Goal: Navigation & Orientation: Find specific page/section

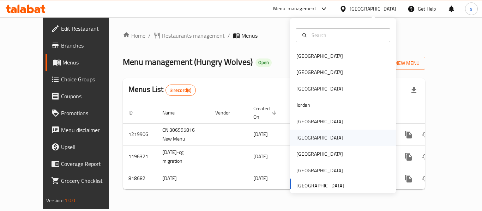
click at [309, 139] on div "[GEOGRAPHIC_DATA]" at bounding box center [320, 138] width 58 height 16
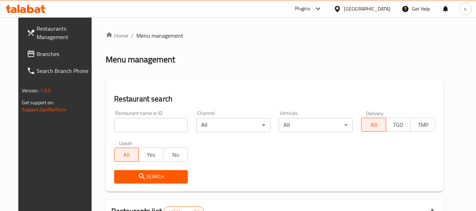
click at [37, 55] on span "Branches" at bounding box center [65, 54] width 56 height 8
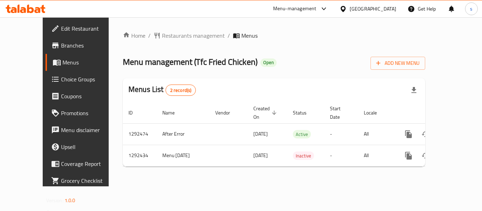
click at [347, 12] on icon at bounding box center [342, 8] width 7 height 7
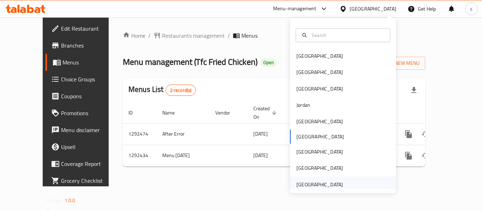
click at [321, 182] on div "[GEOGRAPHIC_DATA]" at bounding box center [319, 185] width 47 height 8
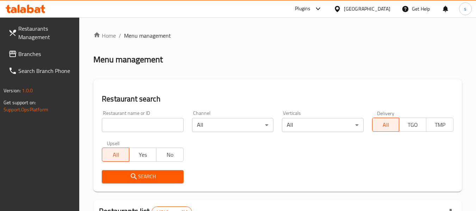
click at [49, 48] on link "Branches" at bounding box center [41, 53] width 77 height 17
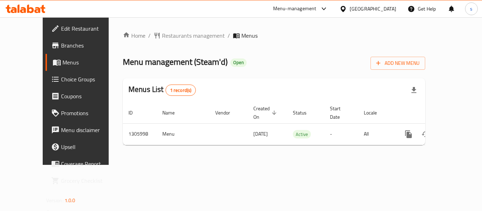
click at [390, 7] on div "[GEOGRAPHIC_DATA]" at bounding box center [372, 9] width 47 height 8
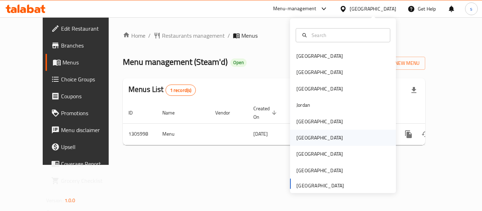
click at [304, 141] on div "[GEOGRAPHIC_DATA]" at bounding box center [319, 138] width 47 height 8
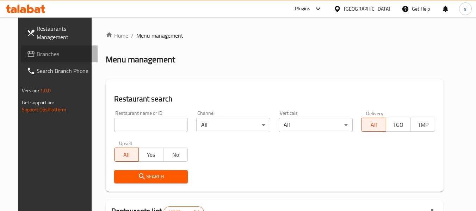
click at [37, 58] on span "Branches" at bounding box center [65, 54] width 56 height 8
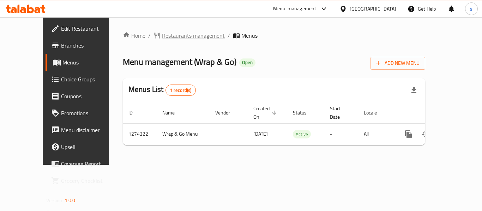
click at [162, 37] on span "Restaurants management" at bounding box center [193, 35] width 63 height 8
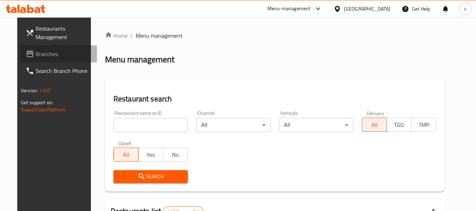
click at [45, 55] on span "Branches" at bounding box center [64, 54] width 56 height 8
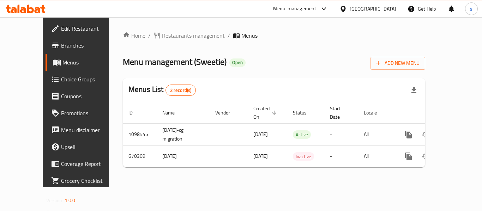
click at [372, 7] on div "[GEOGRAPHIC_DATA]" at bounding box center [368, 8] width 68 height 17
click at [345, 8] on icon at bounding box center [342, 9] width 5 height 6
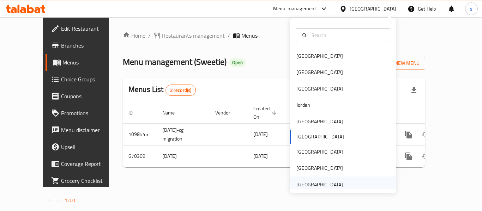
click at [317, 183] on div "[GEOGRAPHIC_DATA]" at bounding box center [319, 185] width 47 height 8
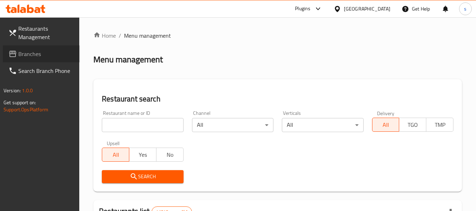
click at [25, 52] on span "Branches" at bounding box center [46, 54] width 56 height 8
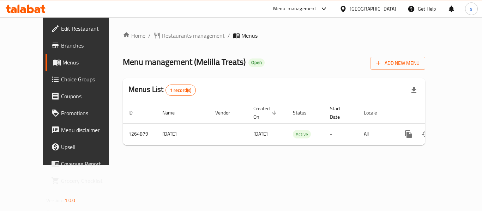
click at [369, 11] on div "[GEOGRAPHIC_DATA]" at bounding box center [372, 9] width 47 height 8
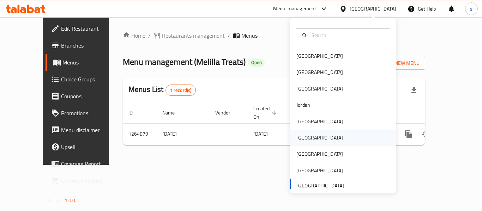
click at [307, 144] on div "[GEOGRAPHIC_DATA]" at bounding box center [320, 138] width 58 height 16
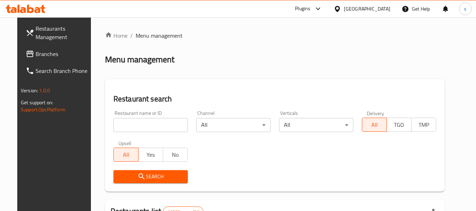
click at [36, 56] on span "Branches" at bounding box center [64, 54] width 56 height 8
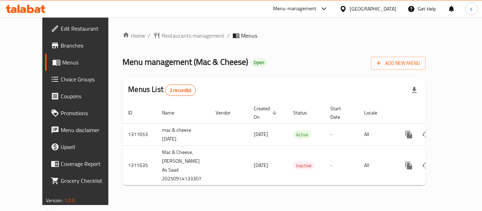
click at [347, 11] on icon at bounding box center [342, 8] width 7 height 7
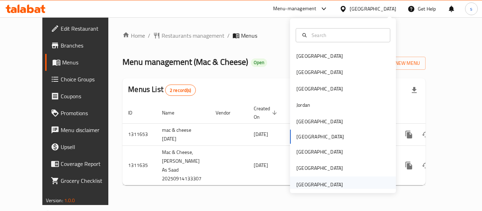
click at [328, 180] on div "[GEOGRAPHIC_DATA]" at bounding box center [320, 185] width 58 height 16
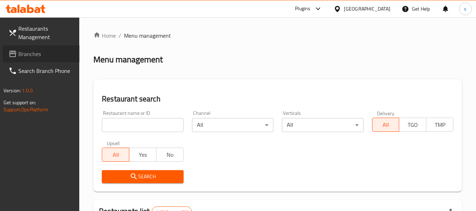
click at [29, 56] on span "Branches" at bounding box center [46, 54] width 56 height 8
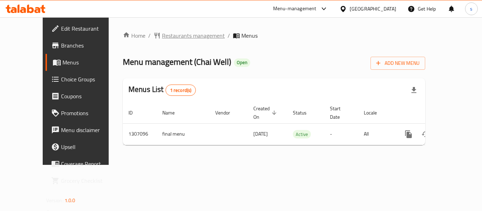
click at [182, 37] on span "Restaurants management" at bounding box center [193, 35] width 63 height 8
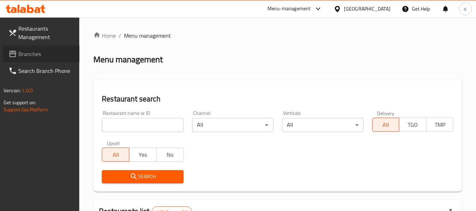
click at [59, 58] on span "Branches" at bounding box center [46, 54] width 56 height 8
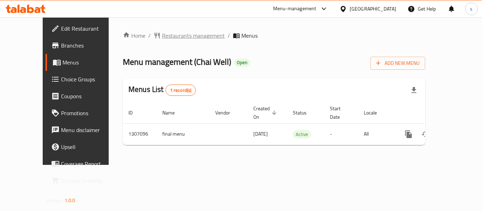
click at [178, 36] on span "Restaurants management" at bounding box center [193, 35] width 63 height 8
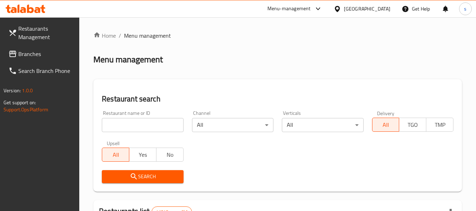
click at [52, 57] on span "Branches" at bounding box center [46, 54] width 56 height 8
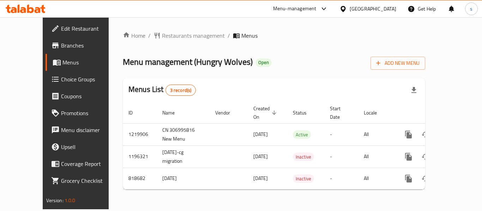
click at [375, 12] on div "[GEOGRAPHIC_DATA]" at bounding box center [372, 9] width 47 height 8
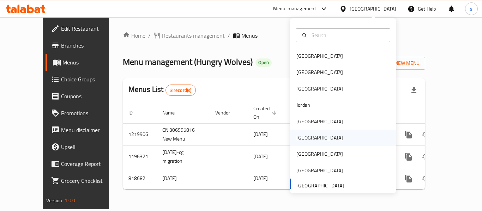
click at [329, 139] on div "[GEOGRAPHIC_DATA]" at bounding box center [343, 138] width 106 height 16
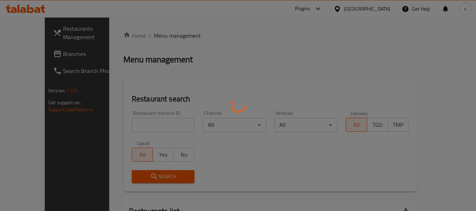
click at [54, 55] on div at bounding box center [238, 105] width 476 height 211
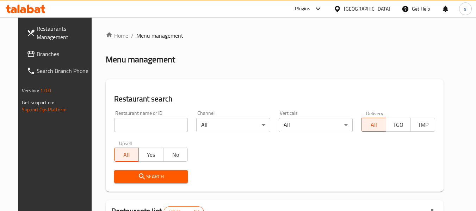
click at [54, 55] on span "Branches" at bounding box center [65, 54] width 56 height 8
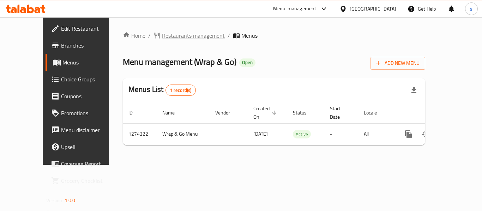
click at [185, 37] on span "Restaurants management" at bounding box center [193, 35] width 63 height 8
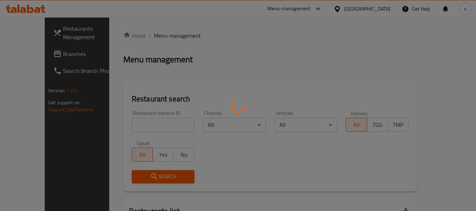
click at [41, 56] on div at bounding box center [238, 105] width 476 height 211
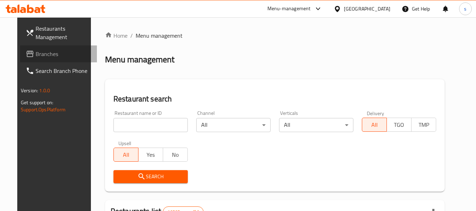
click at [41, 56] on span "Branches" at bounding box center [64, 54] width 56 height 8
